Goal: Task Accomplishment & Management: Use online tool/utility

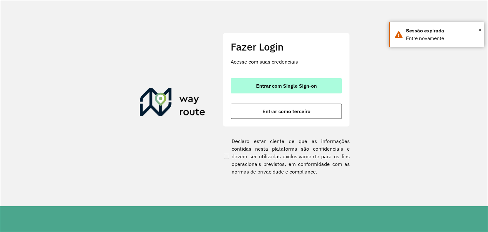
click at [263, 91] on button "Entrar com Single Sign-on" at bounding box center [286, 85] width 111 height 15
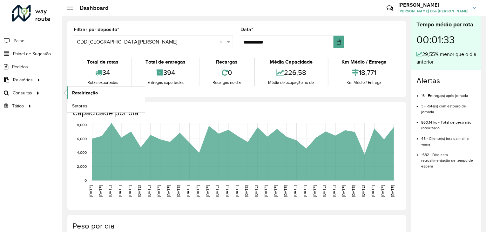
click at [85, 92] on span "Roteirização" at bounding box center [85, 93] width 26 height 7
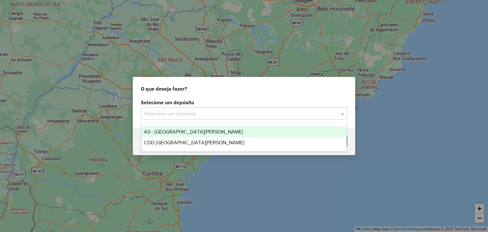
click at [181, 111] on input "text" at bounding box center [237, 114] width 187 height 8
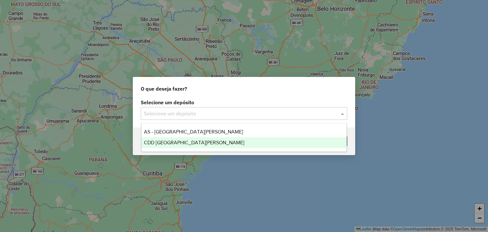
click at [176, 143] on span "CDD [GEOGRAPHIC_DATA][PERSON_NAME]" at bounding box center [194, 142] width 100 height 5
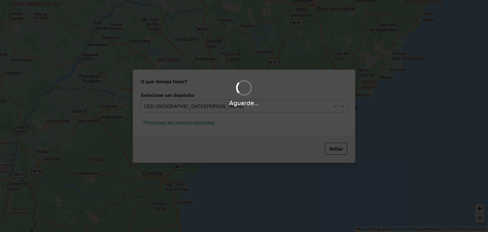
click at [158, 141] on div "Aguarde..." at bounding box center [244, 116] width 488 height 232
click at [165, 135] on div "Aguarde..." at bounding box center [244, 116] width 488 height 232
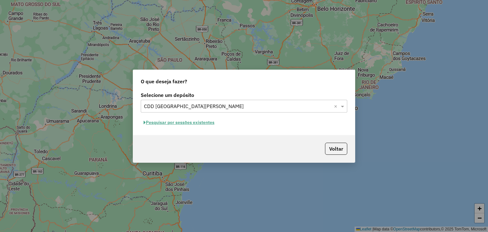
click at [162, 141] on div "Voltar" at bounding box center [244, 148] width 222 height 27
click at [173, 124] on button "Pesquisar por sessões existentes" at bounding box center [179, 123] width 77 height 10
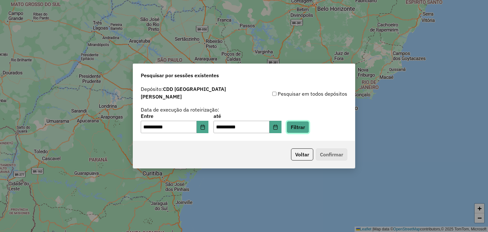
click at [309, 125] on button "Filtrar" at bounding box center [297, 127] width 23 height 12
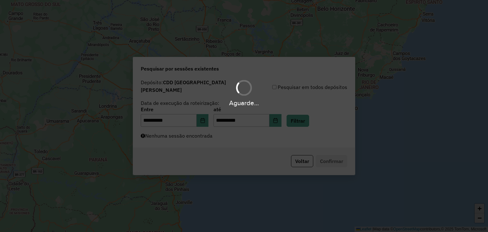
drag, startPoint x: 204, startPoint y: 134, endPoint x: 197, endPoint y: 138, distance: 8.0
click at [203, 134] on div "Aguarde..." at bounding box center [244, 116] width 488 height 232
drag, startPoint x: 183, startPoint y: 140, endPoint x: 181, endPoint y: 143, distance: 3.6
click at [182, 141] on div "Aguarde..." at bounding box center [244, 116] width 488 height 232
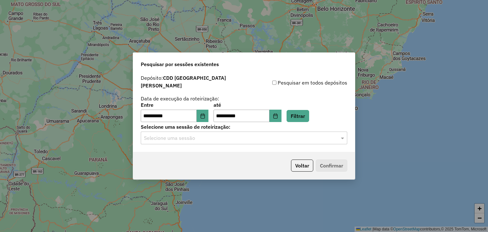
click at [197, 140] on div "Selecione uma sessão" at bounding box center [244, 137] width 206 height 13
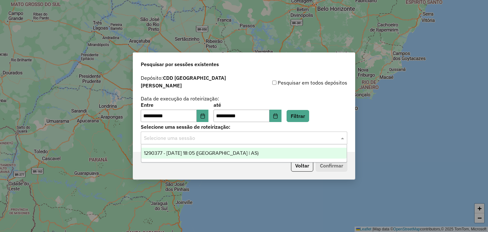
click at [206, 156] on div "1290377 - 08/10/2025 18:05 (Rota | AS)" at bounding box center [243, 153] width 205 height 11
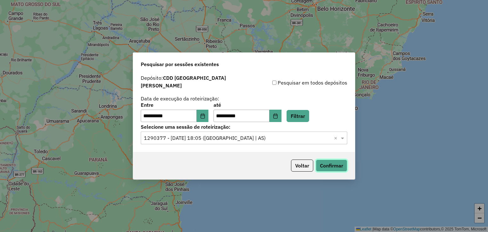
click at [319, 162] on button "Confirmar" at bounding box center [331, 165] width 31 height 12
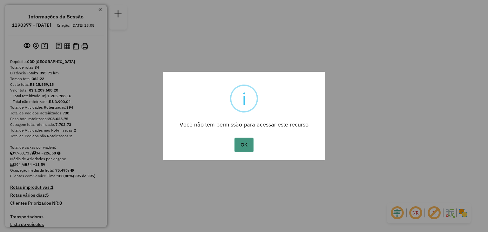
click at [240, 146] on button "OK" at bounding box center [243, 145] width 19 height 15
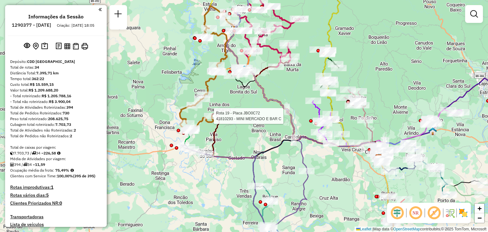
select select "**********"
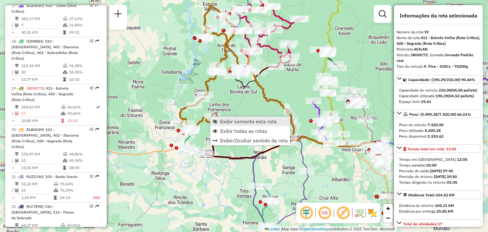
scroll to position [878, 0]
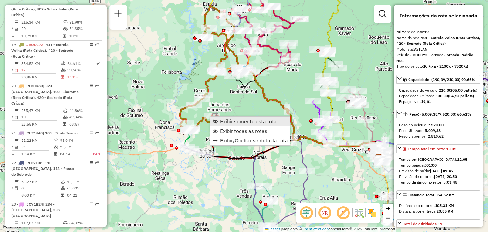
click at [222, 123] on span "Exibir somente esta rota" at bounding box center [248, 121] width 57 height 5
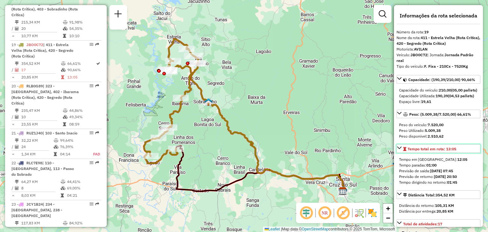
click at [443, 151] on span "Tempo total em rota: 13:05" at bounding box center [431, 148] width 49 height 5
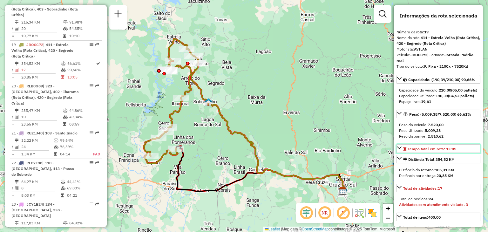
click at [443, 151] on span "Tempo total em rota: 13:05" at bounding box center [431, 148] width 49 height 5
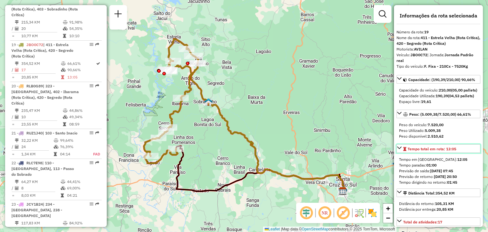
click at [443, 151] on span "Tempo total em rota: 13:05" at bounding box center [431, 148] width 49 height 5
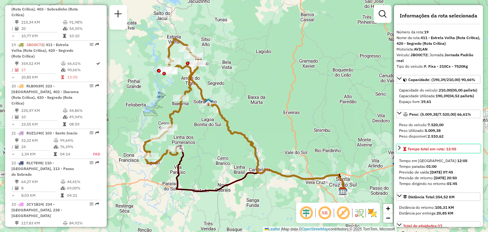
click at [453, 151] on span "Tempo total em rota: 13:05" at bounding box center [431, 148] width 49 height 5
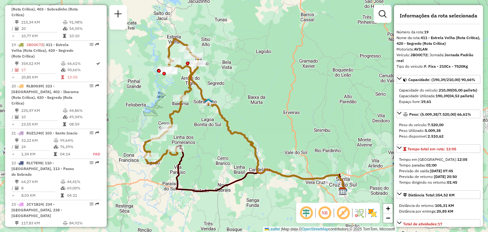
click at [285, 98] on div "Janela de atendimento Grade de atendimento Capacidade Transportadoras Veículos …" at bounding box center [244, 116] width 488 height 232
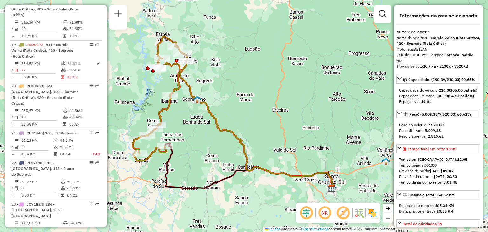
drag, startPoint x: 354, startPoint y: 112, endPoint x: 304, endPoint y: 92, distance: 54.0
click at [304, 92] on div "Janela de atendimento Grade de atendimento Capacidade Transportadoras Veículos …" at bounding box center [244, 116] width 488 height 232
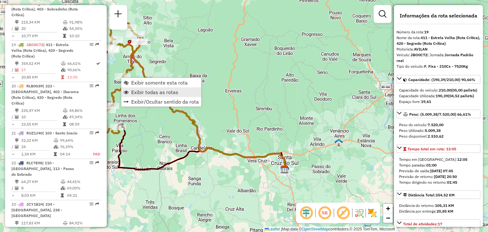
click at [138, 91] on span "Exibir todas as rotas" at bounding box center [154, 92] width 47 height 5
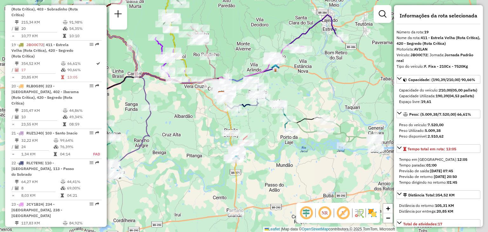
drag, startPoint x: 341, startPoint y: 167, endPoint x: 279, endPoint y: 96, distance: 93.7
click at [279, 96] on div "Janela de atendimento Grade de atendimento Capacidade Transportadoras Veículos …" at bounding box center [244, 116] width 488 height 232
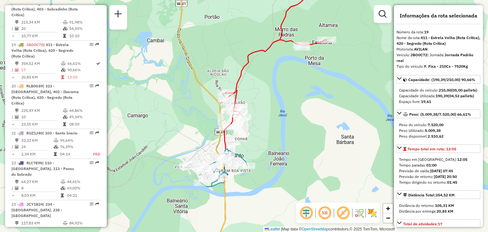
drag, startPoint x: 293, startPoint y: 87, endPoint x: 309, endPoint y: 152, distance: 67.5
click at [309, 152] on div "Rota 26 - Placa RLB2C69 41808347 - [PERSON_NAME] GABE 49 Rota 27 - Placa JBP9F1…" at bounding box center [244, 116] width 488 height 232
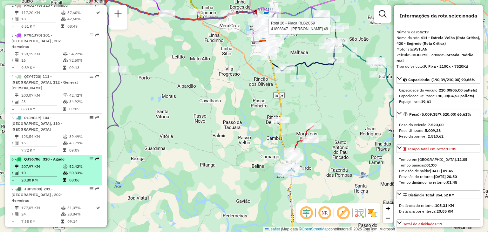
scroll to position [274, 0]
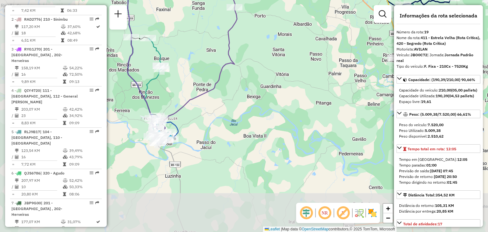
drag, startPoint x: 191, startPoint y: 136, endPoint x: 306, endPoint y: 74, distance: 130.3
click at [306, 74] on div "Rota 26 - Placa RLB2C69 41808347 - [PERSON_NAME] 49 Janela de atendimento Grade…" at bounding box center [244, 116] width 488 height 232
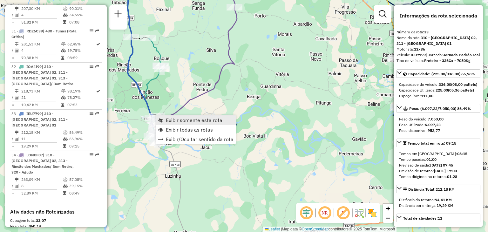
scroll to position [1403, 0]
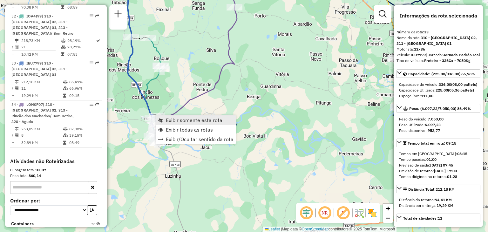
click at [161, 118] on span "Exibir somente esta rota" at bounding box center [160, 120] width 5 height 5
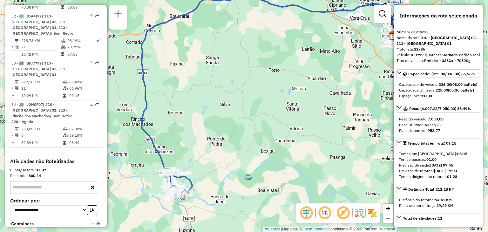
drag, startPoint x: 210, startPoint y: 163, endPoint x: 219, endPoint y: 141, distance: 23.5
click at [220, 139] on div "Janela de atendimento Grade de atendimento Capacidade Transportadoras Veículos …" at bounding box center [244, 116] width 488 height 232
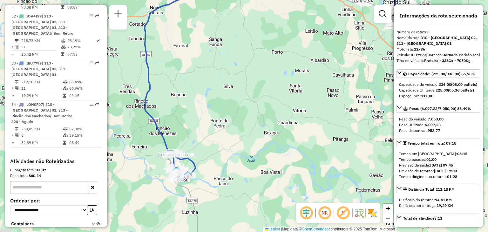
drag, startPoint x: 208, startPoint y: 168, endPoint x: 210, endPoint y: 157, distance: 11.5
click at [210, 156] on div "Janela de atendimento Grade de atendimento Capacidade Transportadoras Veículos …" at bounding box center [244, 116] width 488 height 232
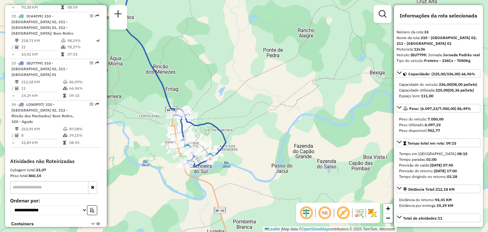
drag, startPoint x: 252, startPoint y: 133, endPoint x: 264, endPoint y: 116, distance: 20.6
click at [264, 116] on div "Janela de atendimento Grade de atendimento Capacidade Transportadoras Veículos …" at bounding box center [244, 116] width 488 height 232
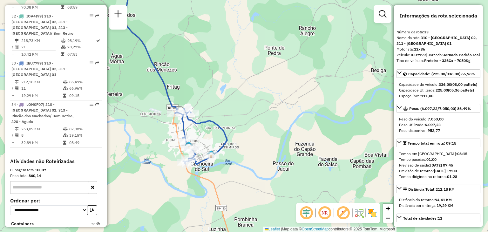
drag, startPoint x: 219, startPoint y: 124, endPoint x: 226, endPoint y: 122, distance: 7.0
click at [221, 122] on icon at bounding box center [201, 137] width 52 height 56
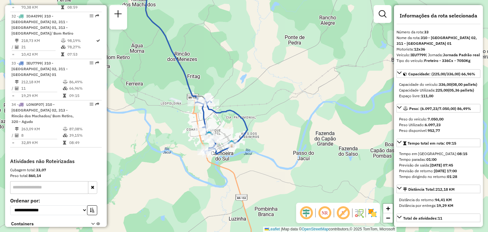
click at [230, 132] on div "Janela de atendimento Grade de atendimento Capacidade Transportadoras Veículos …" at bounding box center [244, 116] width 488 height 232
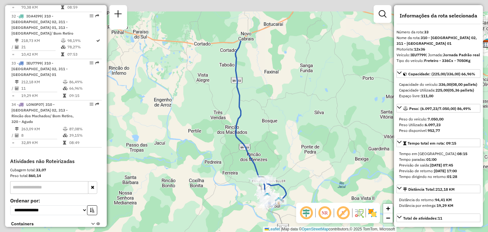
drag, startPoint x: 253, startPoint y: 139, endPoint x: 267, endPoint y: 149, distance: 16.9
click at [268, 153] on div "Janela de atendimento Grade de atendimento Capacidade Transportadoras Veículos …" at bounding box center [244, 116] width 488 height 232
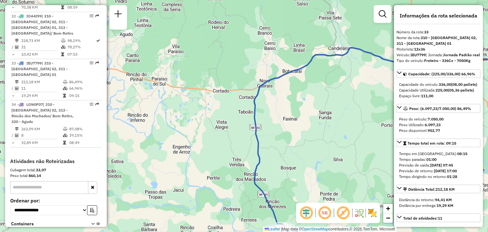
drag, startPoint x: 264, startPoint y: 151, endPoint x: 259, endPoint y: 149, distance: 5.7
click at [266, 155] on div "Janela de atendimento Grade de atendimento Capacidade Transportadoras Veículos …" at bounding box center [244, 116] width 488 height 232
drag, startPoint x: 204, startPoint y: 114, endPoint x: 211, endPoint y: 124, distance: 11.8
click at [211, 124] on div "Janela de atendimento Grade de atendimento Capacidade Transportadoras Veículos …" at bounding box center [244, 116] width 488 height 232
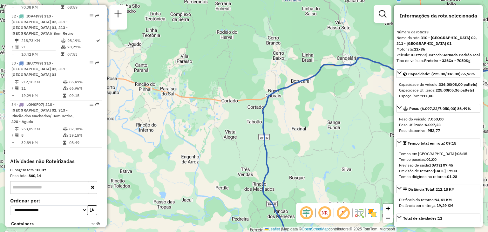
drag, startPoint x: 274, startPoint y: 178, endPoint x: 221, endPoint y: 84, distance: 107.5
click at [220, 79] on div "Janela de atendimento Grade de atendimento Capacidade Transportadoras Veículos …" at bounding box center [244, 116] width 488 height 232
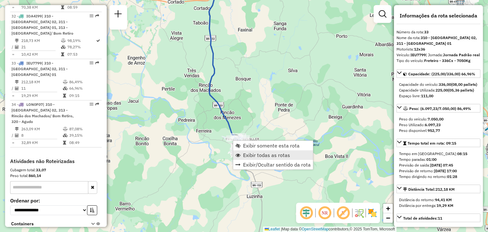
click at [253, 155] on span "Exibir todas as rotas" at bounding box center [266, 154] width 47 height 5
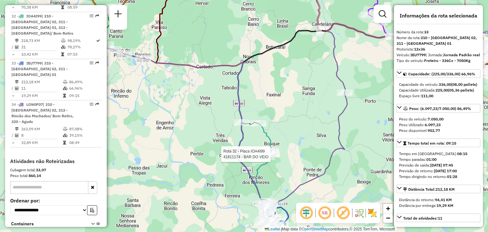
click at [306, 126] on div "Rota 32 - Placa IOA4I99 41811174 - BAR DO VEIO Janela de atendimento Grade de a…" at bounding box center [244, 116] width 488 height 232
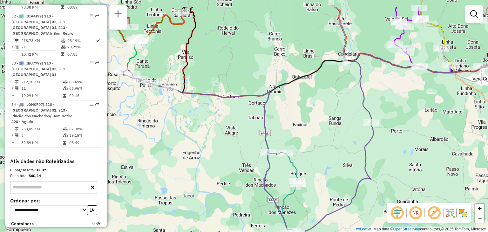
drag, startPoint x: 210, startPoint y: 161, endPoint x: 239, endPoint y: 188, distance: 40.7
click at [239, 192] on div "Janela de atendimento Grade de atendimento Capacidade Transportadoras Veículos …" at bounding box center [244, 116] width 488 height 232
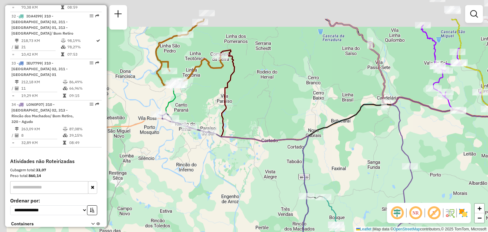
drag, startPoint x: 188, startPoint y: 115, endPoint x: 233, endPoint y: 168, distance: 69.4
click at [233, 168] on div "Janela de atendimento Grade de atendimento Capacidade Transportadoras Veículos …" at bounding box center [244, 116] width 488 height 232
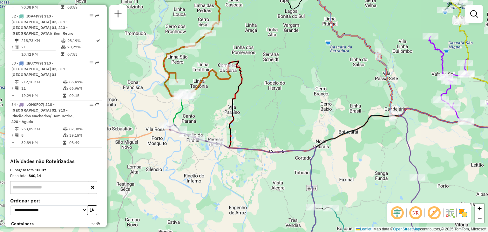
drag, startPoint x: 287, startPoint y: 119, endPoint x: 265, endPoint y: 116, distance: 22.1
click at [265, 116] on div "Janela de atendimento Grade de atendimento Capacidade Transportadoras Veículos …" at bounding box center [244, 116] width 488 height 232
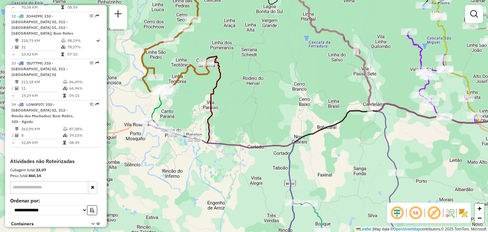
drag, startPoint x: 290, startPoint y: 148, endPoint x: 233, endPoint y: 103, distance: 71.7
click at [235, 119] on icon at bounding box center [271, 186] width 253 height 134
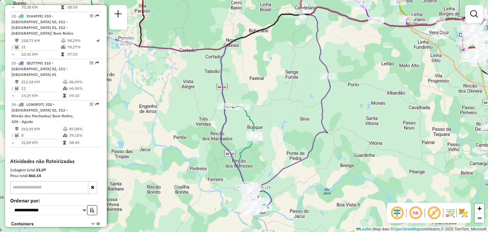
drag, startPoint x: 266, startPoint y: 166, endPoint x: 229, endPoint y: 164, distance: 37.8
click at [229, 164] on div "Janela de atendimento Grade de atendimento Capacidade Transportadoras Veículos …" at bounding box center [244, 116] width 488 height 232
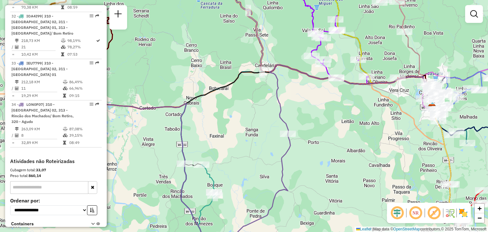
drag, startPoint x: 245, startPoint y: 139, endPoint x: 229, endPoint y: 180, distance: 44.5
click at [229, 180] on div "Janela de atendimento Grade de atendimento Capacidade Transportadoras Veículos …" at bounding box center [244, 116] width 488 height 232
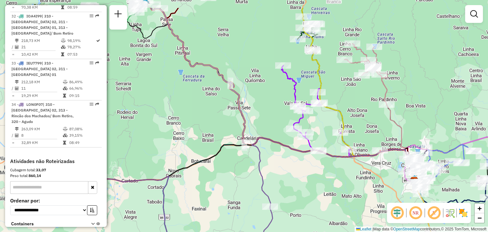
drag, startPoint x: 238, startPoint y: 145, endPoint x: 232, endPoint y: 173, distance: 28.8
click at [234, 175] on div "Janela de atendimento Grade de atendimento Capacidade Transportadoras Veículos …" at bounding box center [244, 116] width 488 height 232
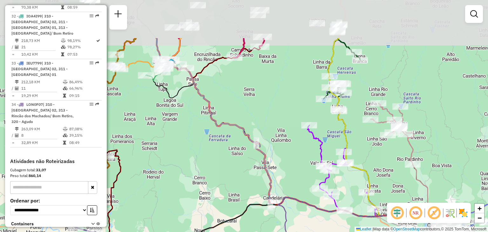
drag, startPoint x: 231, startPoint y: 104, endPoint x: 260, endPoint y: 165, distance: 67.8
click at [260, 165] on div "Janela de atendimento Grade de atendimento Capacidade Transportadoras Veículos …" at bounding box center [244, 116] width 488 height 232
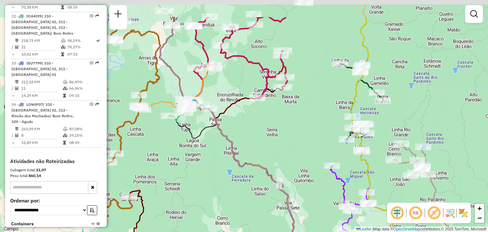
drag, startPoint x: 223, startPoint y: 128, endPoint x: 250, endPoint y: 145, distance: 32.3
click at [246, 168] on icon at bounding box center [312, 150] width 306 height 267
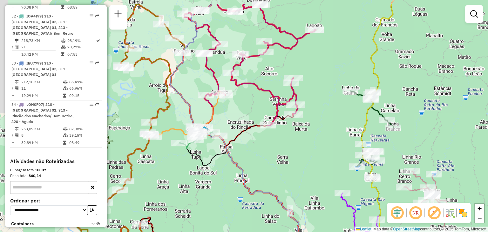
drag, startPoint x: 255, startPoint y: 130, endPoint x: 268, endPoint y: 161, distance: 33.0
click at [269, 162] on div "Janela de atendimento Grade de atendimento Capacidade Transportadoras Veículos …" at bounding box center [244, 116] width 488 height 232
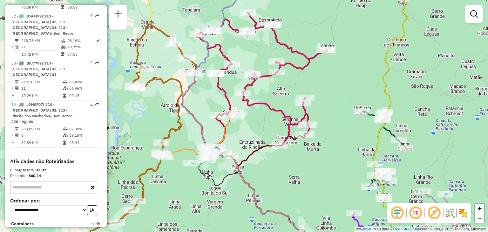
drag, startPoint x: 169, startPoint y: 111, endPoint x: 188, endPoint y: 148, distance: 41.5
click at [188, 148] on icon at bounding box center [141, 147] width 109 height 246
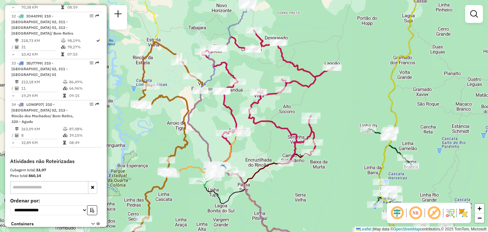
drag, startPoint x: 207, startPoint y: 148, endPoint x: 198, endPoint y: 141, distance: 12.1
click at [198, 141] on div "Janela de atendimento Grade de atendimento Capacidade Transportadoras Veículos …" at bounding box center [244, 116] width 488 height 232
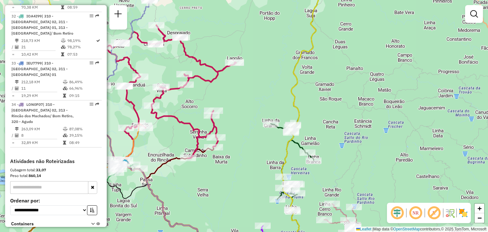
drag, startPoint x: 311, startPoint y: 159, endPoint x: 222, endPoint y: 156, distance: 89.6
click at [222, 156] on div "Janela de atendimento Grade de atendimento Capacidade Transportadoras Veículos …" at bounding box center [244, 116] width 488 height 232
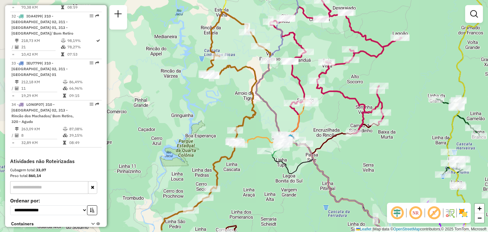
drag, startPoint x: 259, startPoint y: 156, endPoint x: 427, endPoint y: 127, distance: 170.5
click at [427, 127] on div "Janela de atendimento Grade de atendimento Capacidade Transportadoras Veículos …" at bounding box center [244, 116] width 488 height 232
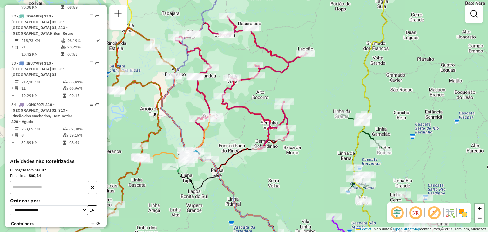
drag, startPoint x: 344, startPoint y: 147, endPoint x: 286, endPoint y: 140, distance: 58.3
click at [255, 159] on div "Janela de atendimento Grade de atendimento Capacidade Transportadoras Veículos …" at bounding box center [244, 116] width 488 height 232
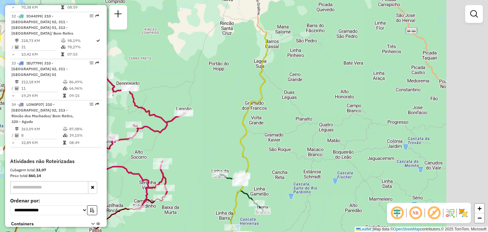
drag, startPoint x: 346, startPoint y: 94, endPoint x: 219, endPoint y: 149, distance: 138.9
click at [231, 155] on icon at bounding box center [249, 173] width 37 height 278
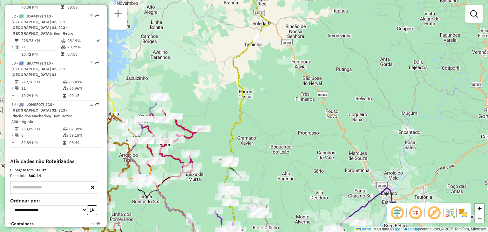
drag, startPoint x: 281, startPoint y: 165, endPoint x: 268, endPoint y: 120, distance: 47.5
click at [268, 120] on div "Janela de atendimento Grade de atendimento Capacidade Transportadoras Veículos …" at bounding box center [244, 116] width 488 height 232
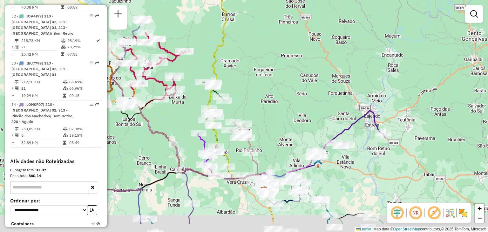
drag, startPoint x: 267, startPoint y: 150, endPoint x: 266, endPoint y: 113, distance: 36.6
click at [262, 102] on div "Janela de atendimento Grade de atendimento Capacidade Transportadoras Veículos …" at bounding box center [244, 116] width 488 height 232
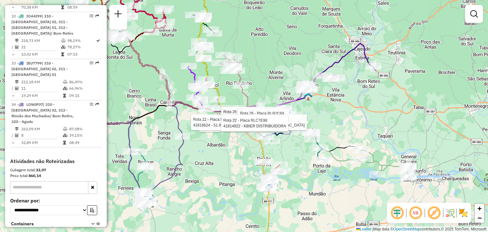
click at [295, 163] on div "Rota 22 - Placa RLC7E98 41815721 - 57.377.411 ALVACIR SASSE JUNIOR Rota 26 - Pl…" at bounding box center [244, 116] width 488 height 232
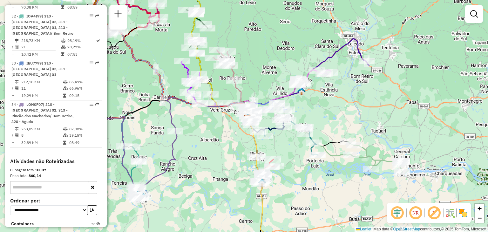
drag, startPoint x: 297, startPoint y: 170, endPoint x: 290, endPoint y: 163, distance: 9.9
click at [290, 163] on div "Janela de atendimento Grade de atendimento Capacidade Transportadoras Veículos …" at bounding box center [244, 116] width 488 height 232
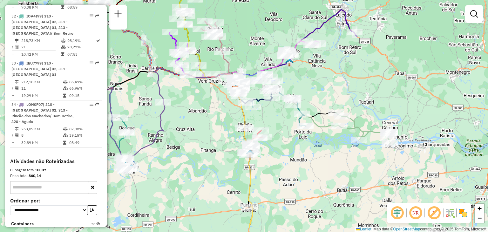
drag, startPoint x: 353, startPoint y: 116, endPoint x: 341, endPoint y: 94, distance: 25.1
click at [341, 94] on div "Janela de atendimento Grade de atendimento Capacidade Transportadoras Veículos …" at bounding box center [244, 116] width 488 height 232
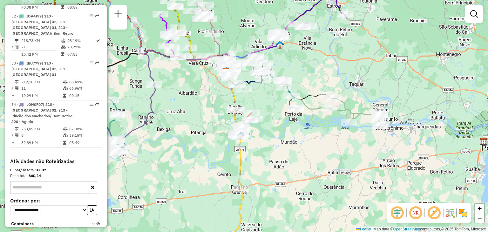
drag, startPoint x: 307, startPoint y: 165, endPoint x: 315, endPoint y: 82, distance: 82.6
click at [315, 82] on div "Janela de atendimento Grade de atendimento Capacidade Transportadoras Veículos …" at bounding box center [244, 116] width 488 height 232
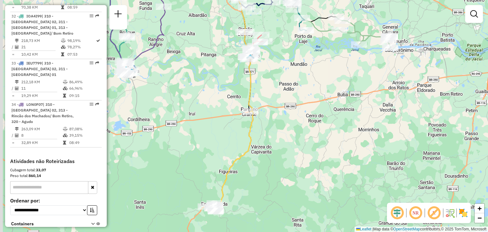
drag, startPoint x: 267, startPoint y: 133, endPoint x: 285, endPoint y: 169, distance: 40.1
click at [282, 177] on div "Janela de atendimento Grade de atendimento Capacidade Transportadoras Veículos …" at bounding box center [244, 116] width 488 height 232
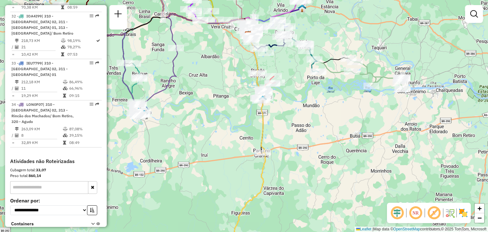
drag, startPoint x: 296, startPoint y: 134, endPoint x: 306, endPoint y: 162, distance: 29.4
click at [307, 163] on div "Janela de atendimento Grade de atendimento Capacidade Transportadoras Veículos …" at bounding box center [244, 116] width 488 height 232
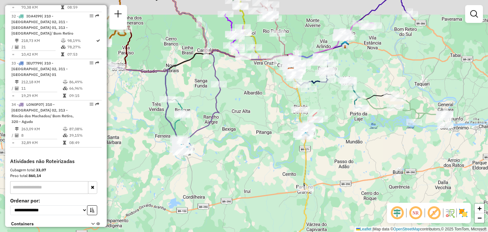
drag, startPoint x: 177, startPoint y: 91, endPoint x: 209, endPoint y: 105, distance: 34.3
click at [207, 107] on div "Janela de atendimento Grade de atendimento Capacidade Transportadoras Veículos …" at bounding box center [244, 116] width 488 height 232
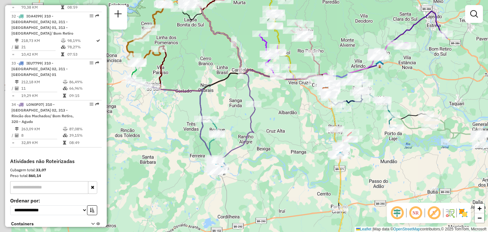
drag, startPoint x: 202, startPoint y: 73, endPoint x: 234, endPoint y: 91, distance: 36.4
click at [234, 91] on div "Janela de atendimento Grade de atendimento Capacidade Transportadoras Veículos …" at bounding box center [244, 116] width 488 height 232
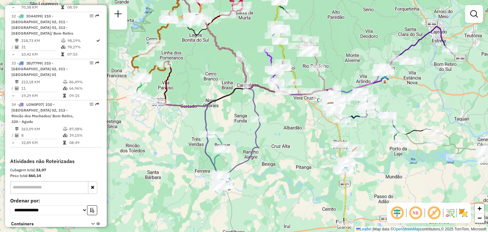
drag
click at [242, 122] on div "Janela de atendimento Grade de atendimento Capacidade Transportadoras Veículos …" at bounding box center [244, 116] width 488 height 232
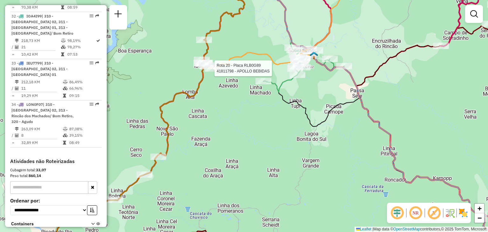
select select "**********"
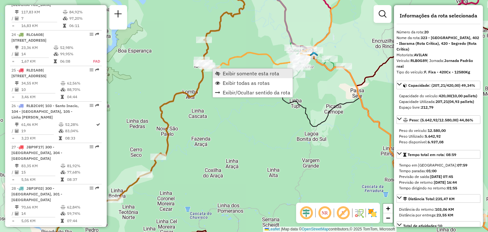
scroll to position [919, 0]
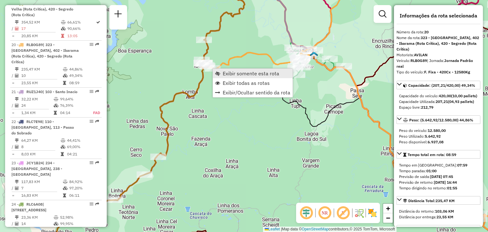
click at [236, 76] on span "Exibir somente esta rota" at bounding box center [251, 73] width 57 height 5
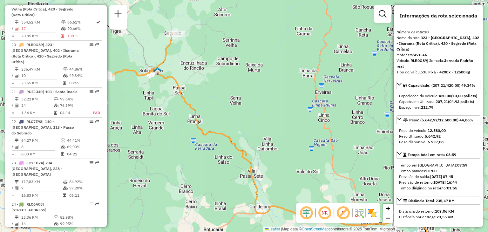
click at [263, 113] on div "Janela de atendimento Grade de atendimento Capacidade Transportadoras Veículos …" at bounding box center [244, 116] width 488 height 232
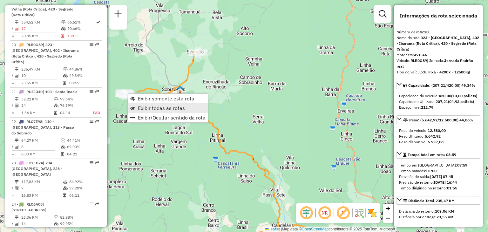
click at [142, 106] on span "Exibir todas as rotas" at bounding box center [161, 107] width 47 height 5
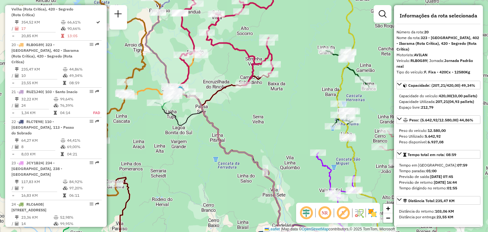
drag, startPoint x: 299, startPoint y: 122, endPoint x: 267, endPoint y: 110, distance: 34.5
click at [268, 110] on div "Janela de atendimento Grade de atendimento Capacidade Transportadoras Veículos …" at bounding box center [244, 116] width 488 height 232
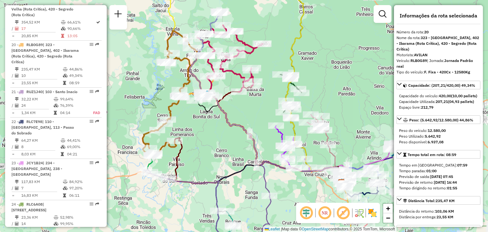
click at [264, 113] on div "Janela de atendimento Grade de atendimento Capacidade Transportadoras Veículos …" at bounding box center [244, 116] width 488 height 232
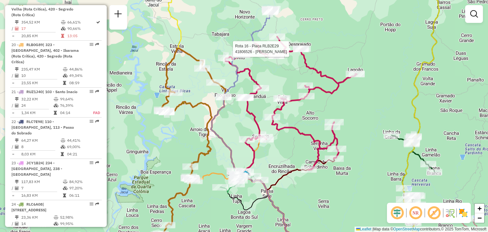
select select "**********"
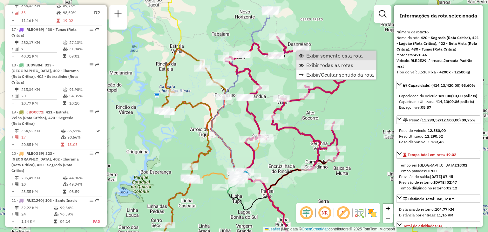
scroll to position [753, 0]
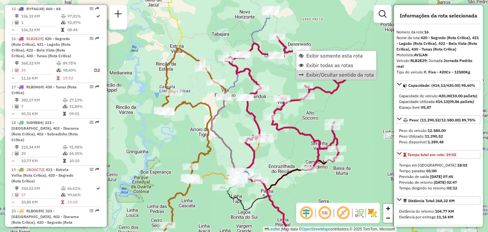
click at [366, 120] on div "Janela de atendimento Grade de atendimento Capacidade Transportadoras Veículos …" at bounding box center [244, 116] width 488 height 232
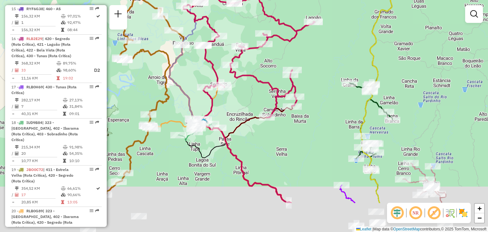
drag, startPoint x: 358, startPoint y: 121, endPoint x: 332, endPoint y: 89, distance: 40.7
click at [332, 89] on div "Janela de atendimento Grade de atendimento Capacidade Transportadoras Veículos …" at bounding box center [244, 116] width 488 height 232
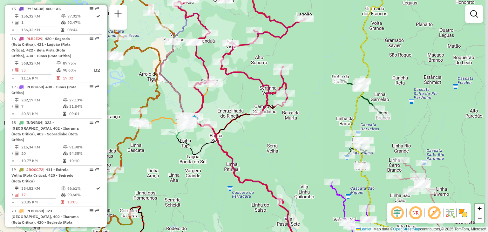
drag, startPoint x: 350, startPoint y: 111, endPoint x: 305, endPoint y: 104, distance: 46.0
click at [305, 104] on div "Janela de atendimento Grade de atendimento Capacidade Transportadoras Veículos …" at bounding box center [244, 116] width 488 height 232
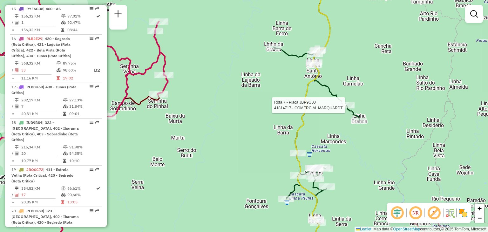
select select "**********"
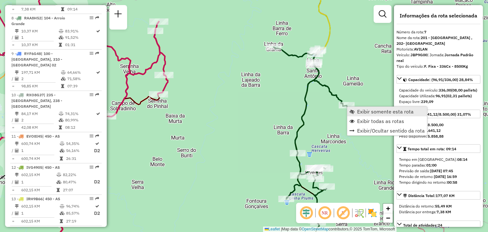
scroll to position [456, 0]
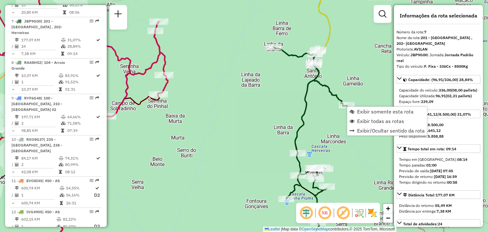
click at [284, 110] on div "Janela de atendimento Grade de atendimento Capacidade Transportadoras Veículos …" at bounding box center [244, 116] width 488 height 232
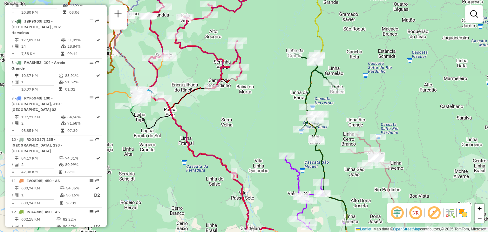
drag, startPoint x: 203, startPoint y: 143, endPoint x: 220, endPoint y: 118, distance: 29.4
click at [224, 117] on div "Janela de atendimento Grade de atendimento Capacidade Transportadoras Veículos …" at bounding box center [244, 116] width 488 height 232
click at [207, 118] on div "Janela de atendimento Grade de atendimento Capacidade Transportadoras Veículos …" at bounding box center [244, 116] width 488 height 232
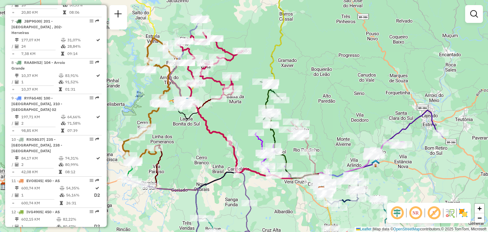
drag, startPoint x: 158, startPoint y: 138, endPoint x: 155, endPoint y: 127, distance: 10.9
click at [155, 127] on div "Janela de atendimento Grade de atendimento Capacidade Transportadoras Veículos …" at bounding box center [244, 116] width 488 height 232
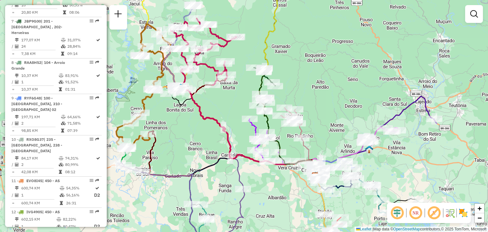
drag, startPoint x: 211, startPoint y: 129, endPoint x: 187, endPoint y: 99, distance: 38.2
click at [185, 97] on div "Janela de atendimento Grade de atendimento Capacidade Transportadoras Veículos …" at bounding box center [244, 116] width 488 height 232
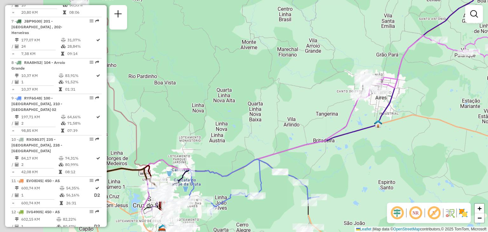
drag, startPoint x: 330, startPoint y: 140, endPoint x: 410, endPoint y: 100, distance: 89.6
click at [410, 100] on div "Janela de atendimento Grade de atendimento Capacidade Transportadoras Veículos …" at bounding box center [244, 116] width 488 height 232
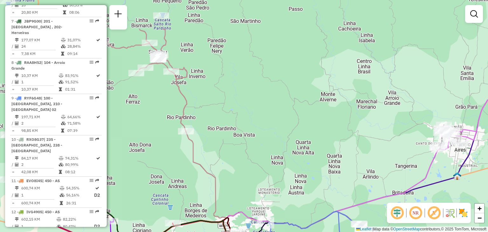
drag, startPoint x: 309, startPoint y: 148, endPoint x: 305, endPoint y: 59, distance: 88.7
click at [306, 60] on div "Janela de atendimento Grade de atendimento Capacidade Transportadoras Veículos …" at bounding box center [244, 116] width 488 height 232
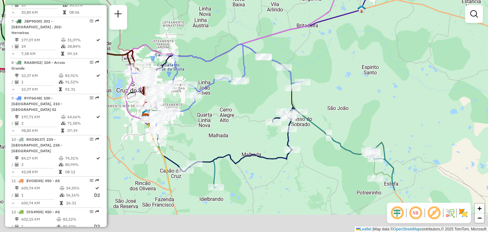
drag, startPoint x: 390, startPoint y: 131, endPoint x: 333, endPoint y: 63, distance: 88.4
click at [333, 63] on div "Janela de atendimento Grade de atendimento Capacidade Transportadoras Veículos …" at bounding box center [244, 116] width 488 height 232
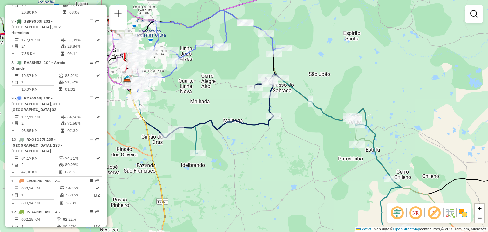
drag, startPoint x: 344, startPoint y: 91, endPoint x: 329, endPoint y: 60, distance: 34.4
click at [329, 60] on div "Janela de atendimento Grade de atendimento Capacidade Transportadoras Veículos …" at bounding box center [244, 116] width 488 height 232
drag, startPoint x: 343, startPoint y: 86, endPoint x: 329, endPoint y: 55, distance: 34.1
click at [329, 55] on div "Janela de atendimento Grade de atendimento Capacidade Transportadoras Veículos …" at bounding box center [244, 116] width 488 height 232
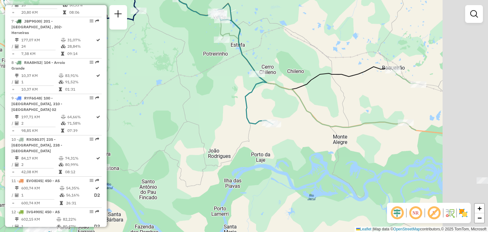
drag, startPoint x: 393, startPoint y: 126, endPoint x: 266, endPoint y: 51, distance: 147.6
click at [266, 51] on div "Janela de atendimento Grade de atendimento Capacidade Transportadoras Veículos …" at bounding box center [244, 116] width 488 height 232
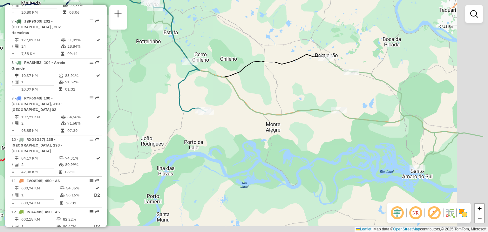
drag, startPoint x: 290, startPoint y: 67, endPoint x: 237, endPoint y: 62, distance: 52.9
click at [238, 62] on icon at bounding box center [207, 23] width 237 height 108
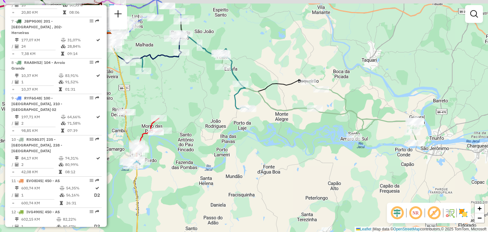
drag, startPoint x: 264, startPoint y: 103, endPoint x: 279, endPoint y: 116, distance: 19.6
click at [279, 116] on icon at bounding box center [319, 98] width 198 height 90
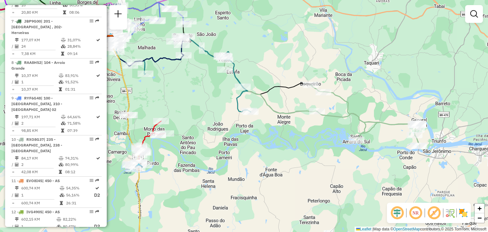
click at [212, 130] on div "Janela de atendimento Grade de atendimento Capacidade Transportadoras Veículos …" at bounding box center [244, 116] width 488 height 232
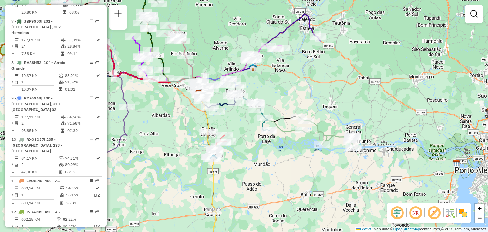
drag, startPoint x: 285, startPoint y: 156, endPoint x: 280, endPoint y: 151, distance: 7.0
click at [281, 152] on div "Janela de atendimento Grade de atendimento Capacidade Transportadoras Veículos …" at bounding box center [244, 116] width 488 height 232
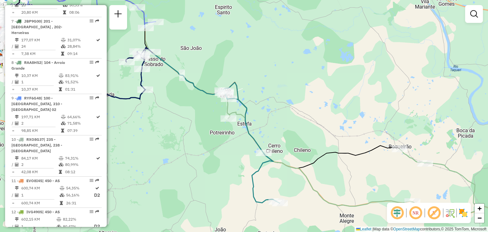
drag, startPoint x: 259, startPoint y: 102, endPoint x: 263, endPoint y: 83, distance: 19.3
click at [266, 82] on div "Janela de atendimento Grade de atendimento Capacidade Transportadoras Veículos …" at bounding box center [244, 116] width 488 height 232
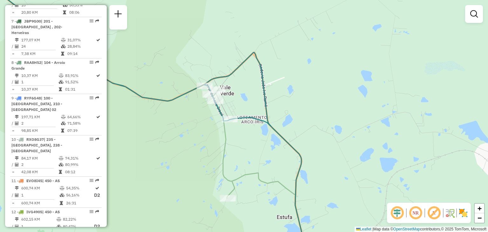
drag, startPoint x: 205, startPoint y: 148, endPoint x: 242, endPoint y: 85, distance: 72.6
click at [243, 85] on div "Janela de atendimento Grade de atendimento Capacidade Transportadoras Veículos …" at bounding box center [244, 116] width 488 height 232
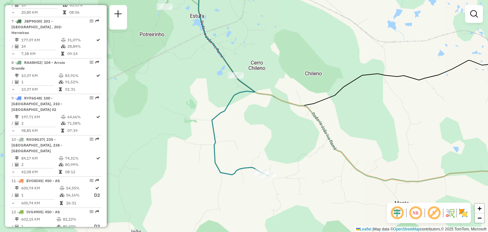
drag, startPoint x: 259, startPoint y: 136, endPoint x: 253, endPoint y: 103, distance: 33.6
click at [252, 95] on div "Janela de atendimento Grade de atendimento Capacidade Transportadoras Veículos …" at bounding box center [244, 116] width 488 height 232
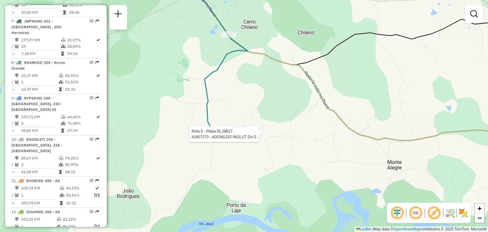
select select "**********"
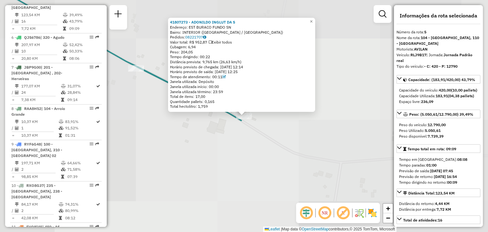
scroll to position [391, 0]
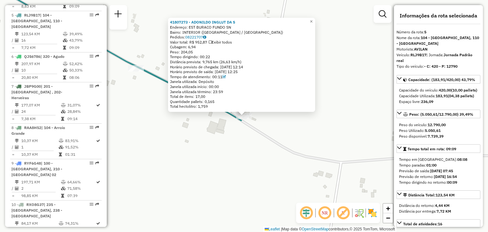
click at [212, 58] on div "Tempo dirigindo: 00:22" at bounding box center [241, 56] width 143 height 5
click at [212, 57] on div "Tempo dirigindo: 00:22" at bounding box center [241, 56] width 143 height 5
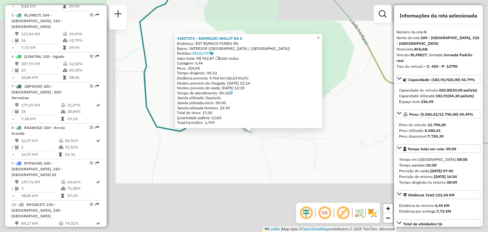
click at [275, 155] on div "41807273 - ADONILDO INGLUT DA S Endereço: EST BURACO FUNDO SN Bairro: INTERIOR …" at bounding box center [244, 116] width 488 height 232
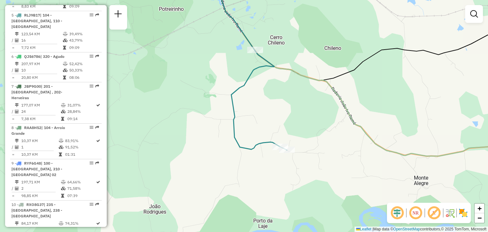
drag, startPoint x: 249, startPoint y: 87, endPoint x: 269, endPoint y: 94, distance: 21.4
click at [269, 94] on div "Janela de atendimento Grade de atendimento Capacidade Transportadoras Veículos …" at bounding box center [244, 116] width 488 height 232
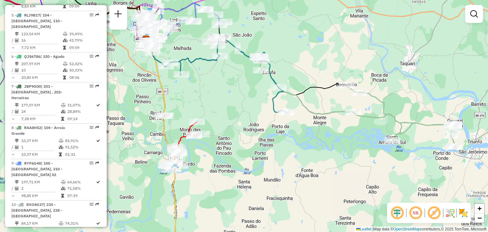
drag, startPoint x: 255, startPoint y: 89, endPoint x: 296, endPoint y: 108, distance: 44.9
click at [296, 110] on div "Janela de atendimento Grade de atendimento Capacidade Transportadoras Veículos …" at bounding box center [244, 116] width 488 height 232
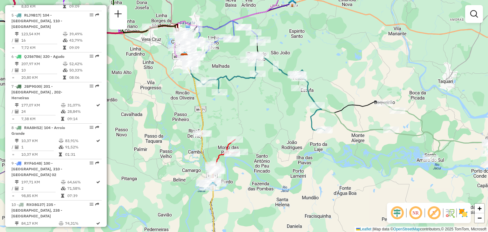
drag, startPoint x: 278, startPoint y: 92, endPoint x: 286, endPoint y: 96, distance: 8.7
click at [286, 96] on div "Janela de atendimento Grade de atendimento Capacidade Transportadoras Veículos …" at bounding box center [244, 116] width 488 height 232
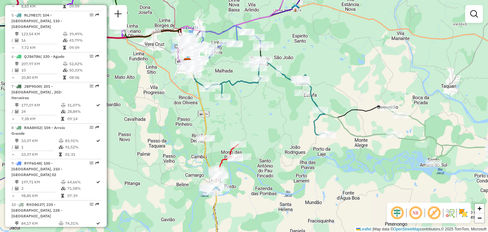
drag, startPoint x: 280, startPoint y: 99, endPoint x: 224, endPoint y: 91, distance: 57.2
click at [224, 91] on div "Janela de atendimento Grade de atendimento Capacidade Transportadoras Veículos …" at bounding box center [244, 116] width 488 height 232
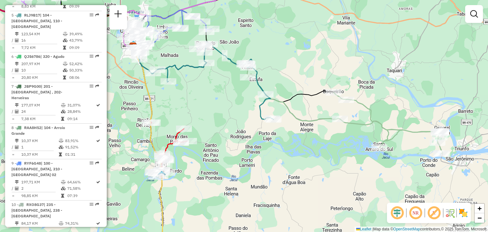
drag, startPoint x: 233, startPoint y: 106, endPoint x: 237, endPoint y: 103, distance: 4.7
click at [237, 103] on div "Janela de atendimento Grade de atendimento Capacidade Transportadoras Veículos …" at bounding box center [244, 116] width 488 height 232
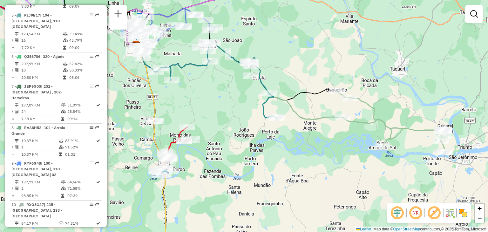
drag, startPoint x: 240, startPoint y: 110, endPoint x: 244, endPoint y: 108, distance: 4.3
click at [244, 108] on div "Janela de atendimento Grade de atendimento Capacidade Transportadoras Veículos …" at bounding box center [244, 116] width 488 height 232
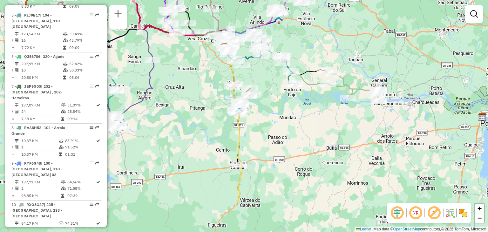
drag, startPoint x: 307, startPoint y: 188, endPoint x: 335, endPoint y: 135, distance: 59.9
click at [335, 135] on div "Janela de atendimento Grade de atendimento Capacidade Transportadoras Veículos …" at bounding box center [244, 116] width 488 height 232
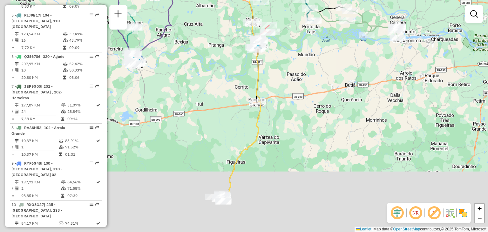
drag, startPoint x: 303, startPoint y: 154, endPoint x: 316, endPoint y: 110, distance: 46.1
click at [316, 110] on div "Janela de atendimento Grade de atendimento Capacidade Transportadoras Veículos …" at bounding box center [244, 116] width 488 height 232
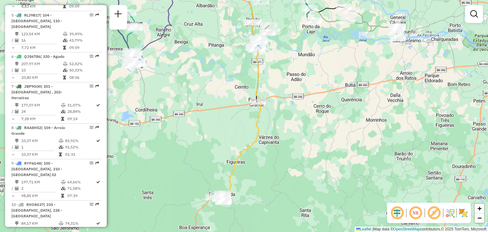
drag, startPoint x: 220, startPoint y: 162, endPoint x: 228, endPoint y: 143, distance: 19.9
click at [228, 143] on div "Janela de atendimento Grade de atendimento Capacidade Transportadoras Veículos …" at bounding box center [244, 116] width 488 height 232
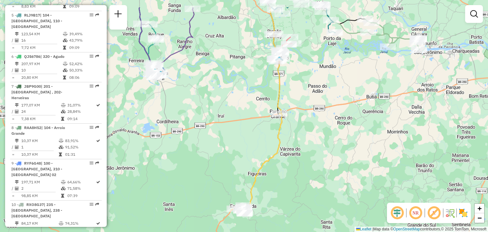
drag, startPoint x: 202, startPoint y: 130, endPoint x: 221, endPoint y: 171, distance: 45.5
click at [223, 172] on div "Janela de atendimento Grade de atendimento Capacidade Transportadoras Veículos …" at bounding box center [244, 116] width 488 height 232
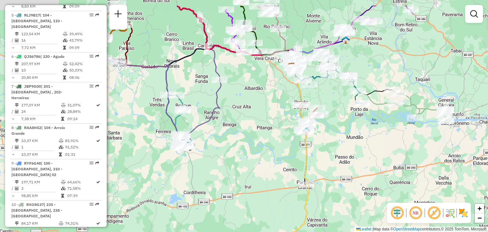
drag, startPoint x: 153, startPoint y: 73, endPoint x: 183, endPoint y: 132, distance: 66.3
click at [182, 132] on div "Janela de atendimento Grade de atendimento Capacidade Transportadoras Veículos …" at bounding box center [244, 116] width 488 height 232
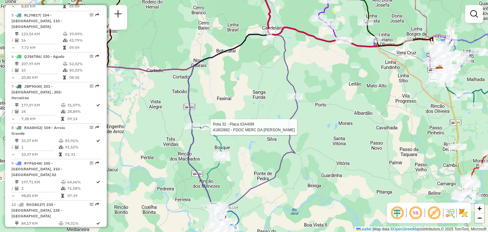
select select "**********"
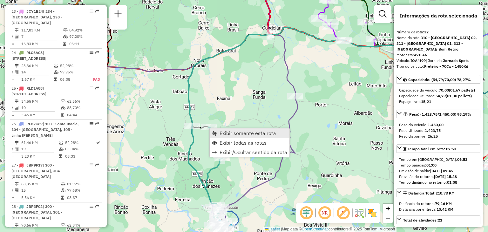
scroll to position [1362, 0]
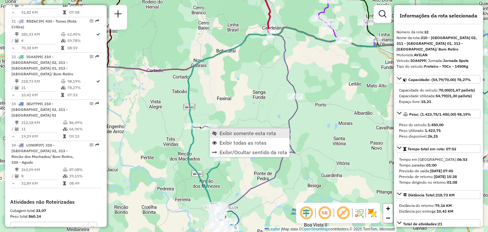
click at [217, 132] on link "Exibir somente esta rota" at bounding box center [250, 133] width 80 height 10
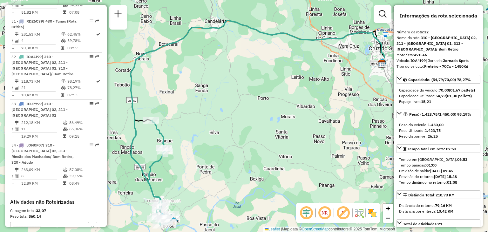
drag, startPoint x: 201, startPoint y: 146, endPoint x: 236, endPoint y: 174, distance: 44.7
click at [236, 174] on div "Janela de atendimento Grade de atendimento Capacidade Transportadoras Veículos …" at bounding box center [244, 116] width 488 height 232
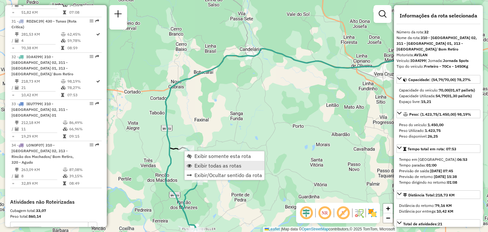
click at [210, 165] on span "Exibir todas as rotas" at bounding box center [217, 165] width 47 height 5
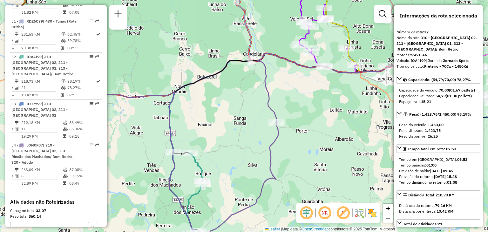
drag, startPoint x: 272, startPoint y: 132, endPoint x: 292, endPoint y: 152, distance: 28.3
click at [279, 154] on icon at bounding box center [151, 160] width 253 height 183
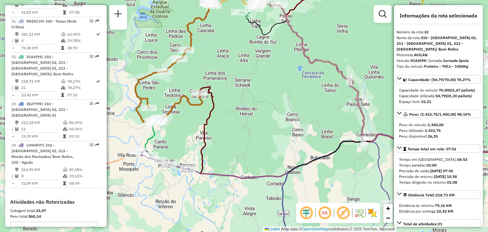
drag, startPoint x: 185, startPoint y: 142, endPoint x: 181, endPoint y: 148, distance: 7.1
click at [182, 148] on div "Janela de atendimento Grade de atendimento Capacidade Transportadoras Veículos …" at bounding box center [244, 116] width 488 height 232
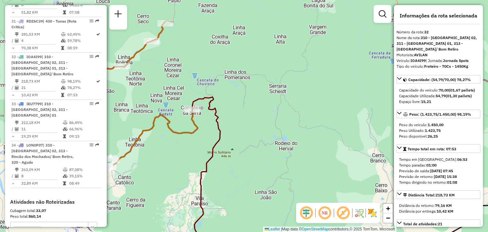
drag, startPoint x: 210, startPoint y: 126, endPoint x: 164, endPoint y: 166, distance: 61.0
click at [164, 166] on div "Janela de atendimento Grade de atendimento Capacidade Transportadoras Veículos …" at bounding box center [244, 116] width 488 height 232
drag, startPoint x: 240, startPoint y: 140, endPoint x: 235, endPoint y: 155, distance: 15.4
click at [235, 155] on div "Janela de atendimento Grade de atendimento Capacidade Transportadoras Veículos …" at bounding box center [244, 116] width 488 height 232
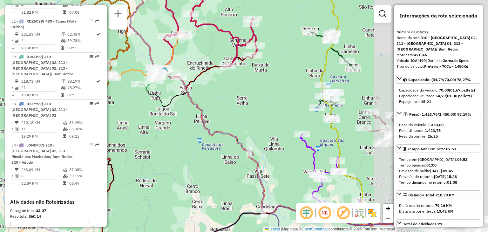
drag, startPoint x: 160, startPoint y: 135, endPoint x: 152, endPoint y: 134, distance: 7.6
click at [146, 137] on div "Janela de atendimento Grade de atendimento Capacidade Transportadoras Veículos …" at bounding box center [244, 116] width 488 height 232
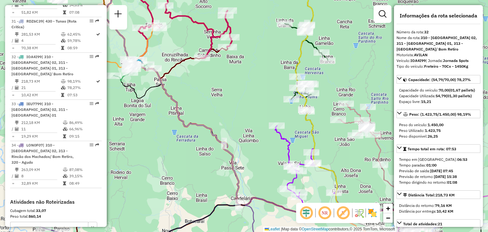
drag, startPoint x: 249, startPoint y: 153, endPoint x: 230, endPoint y: 135, distance: 26.3
click at [230, 135] on div "Janela de atendimento Grade de atendimento Capacidade Transportadoras Veículos …" at bounding box center [244, 116] width 488 height 232
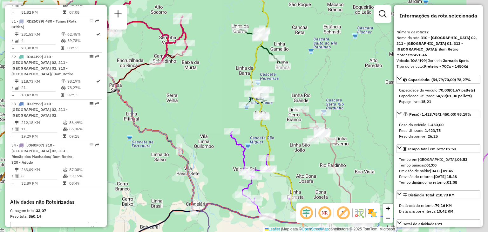
drag, startPoint x: 270, startPoint y: 125, endPoint x: 266, endPoint y: 128, distance: 5.7
click at [266, 128] on icon at bounding box center [308, 125] width 115 height 249
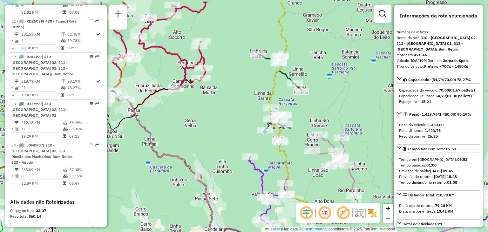
drag, startPoint x: 263, startPoint y: 136, endPoint x: 300, endPoint y: 183, distance: 60.2
click at [300, 183] on icon at bounding box center [326, 138] width 115 height 273
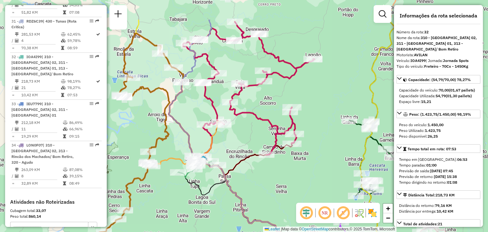
drag, startPoint x: 227, startPoint y: 132, endPoint x: 299, endPoint y: 175, distance: 84.0
click at [299, 175] on div "Janela de atendimento Grade de atendimento Capacidade Transportadoras Veículos …" at bounding box center [244, 116] width 488 height 232
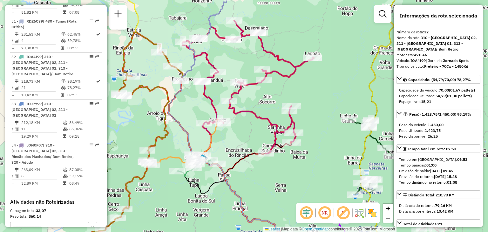
drag, startPoint x: 243, startPoint y: 165, endPoint x: 226, endPoint y: 105, distance: 62.4
click at [226, 105] on div "Janela de atendimento Grade de atendimento Capacidade Transportadoras Veículos …" at bounding box center [244, 116] width 488 height 232
